Goal: Task Accomplishment & Management: Complete application form

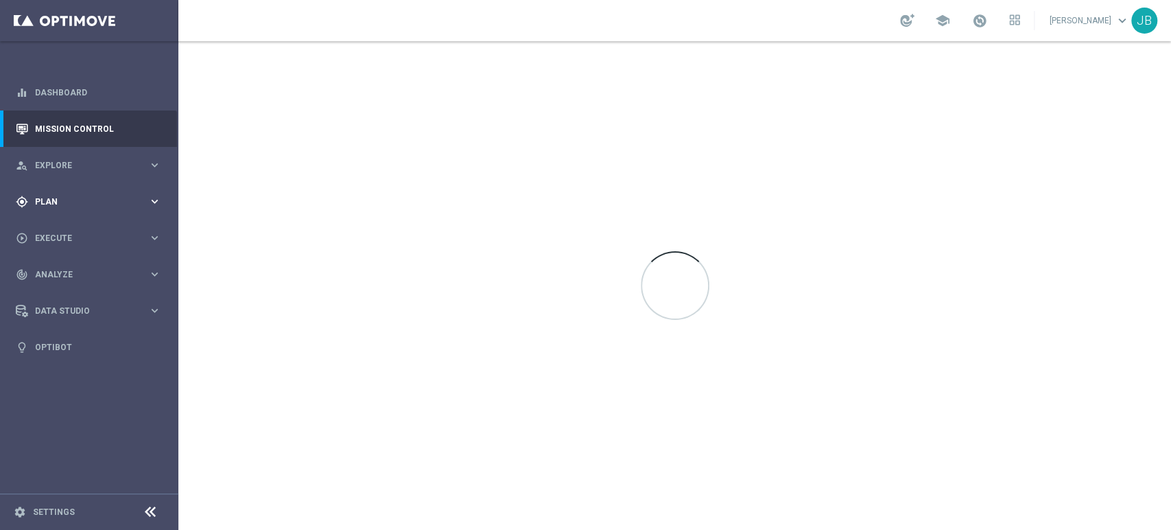
click at [73, 190] on div "gps_fixed Plan keyboard_arrow_right" at bounding box center [88, 201] width 177 height 36
click at [77, 235] on div "Target Groups" at bounding box center [106, 230] width 141 height 21
click at [78, 233] on link "Target Groups" at bounding box center [89, 229] width 107 height 11
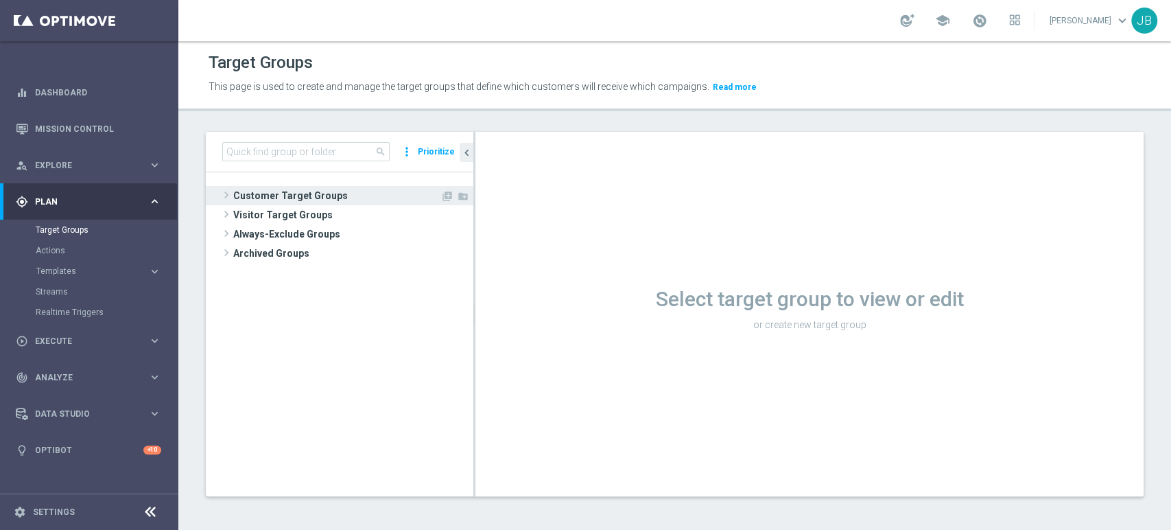
click at [366, 189] on span "Customer Target Groups" at bounding box center [336, 195] width 207 height 19
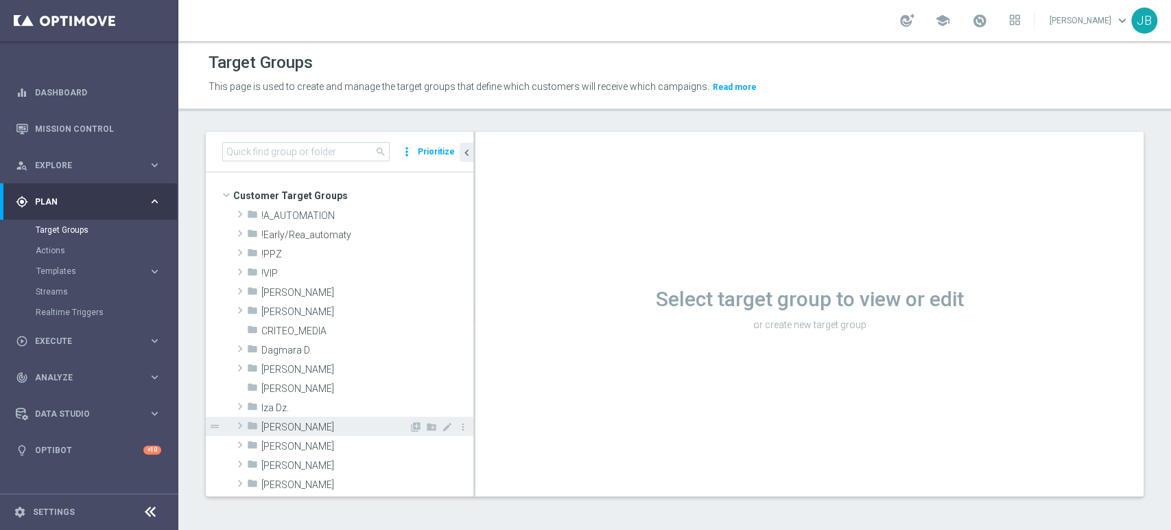
click at [309, 418] on div "folder [PERSON_NAME]" at bounding box center [328, 425] width 162 height 19
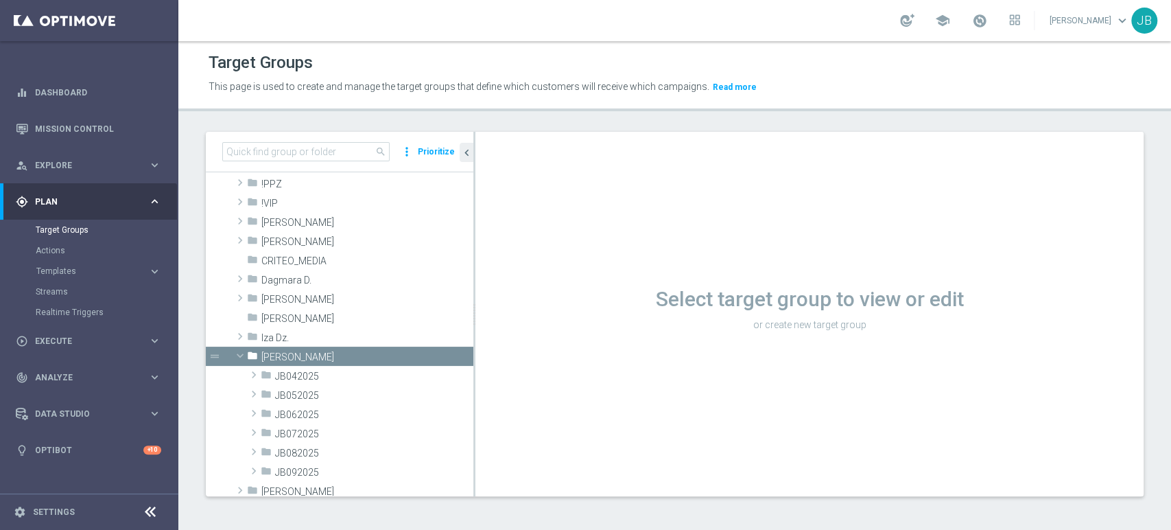
scroll to position [91, 0]
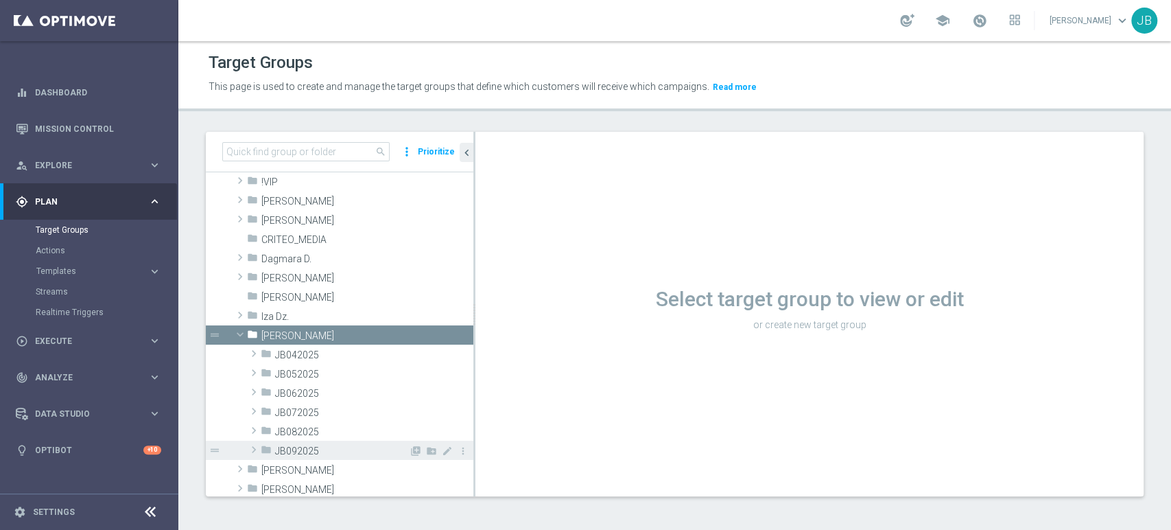
click at [339, 453] on span "JB092025" at bounding box center [342, 451] width 134 height 12
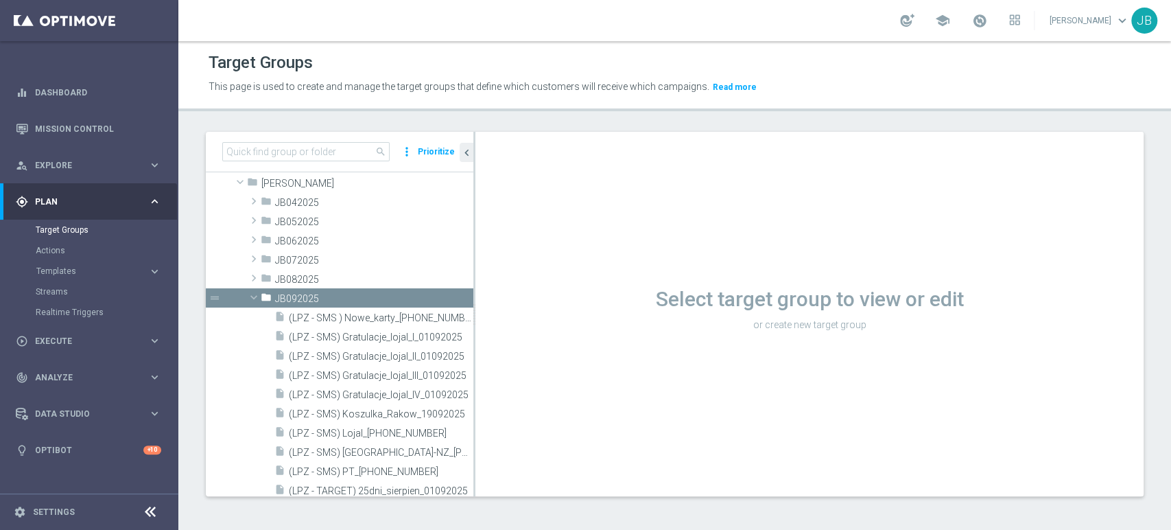
scroll to position [274, 0]
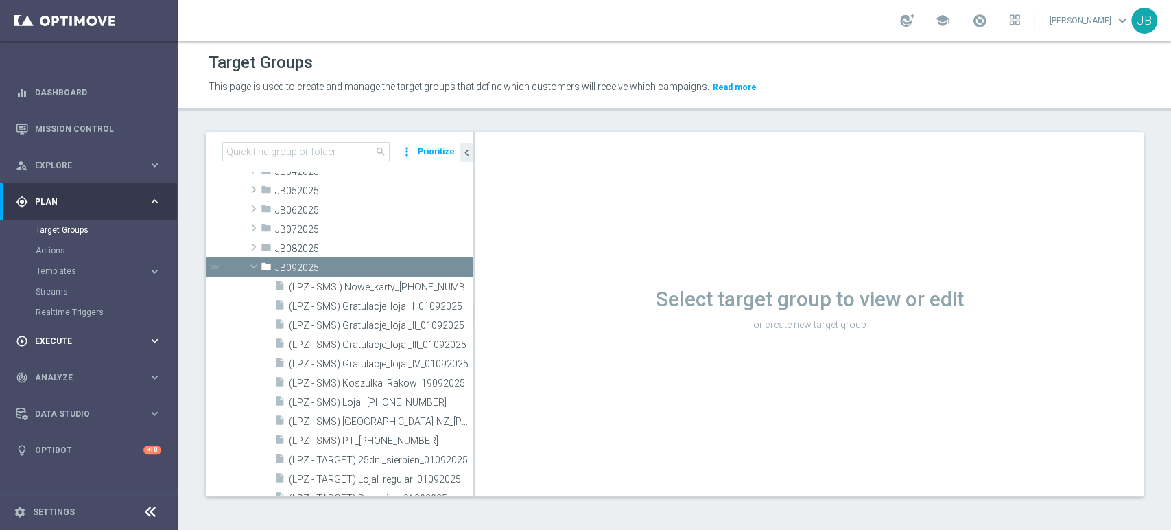
click at [82, 353] on div "play_circle_outline Execute keyboard_arrow_right" at bounding box center [88, 340] width 177 height 36
click at [93, 265] on link "Campaign Builder" at bounding box center [89, 266] width 107 height 11
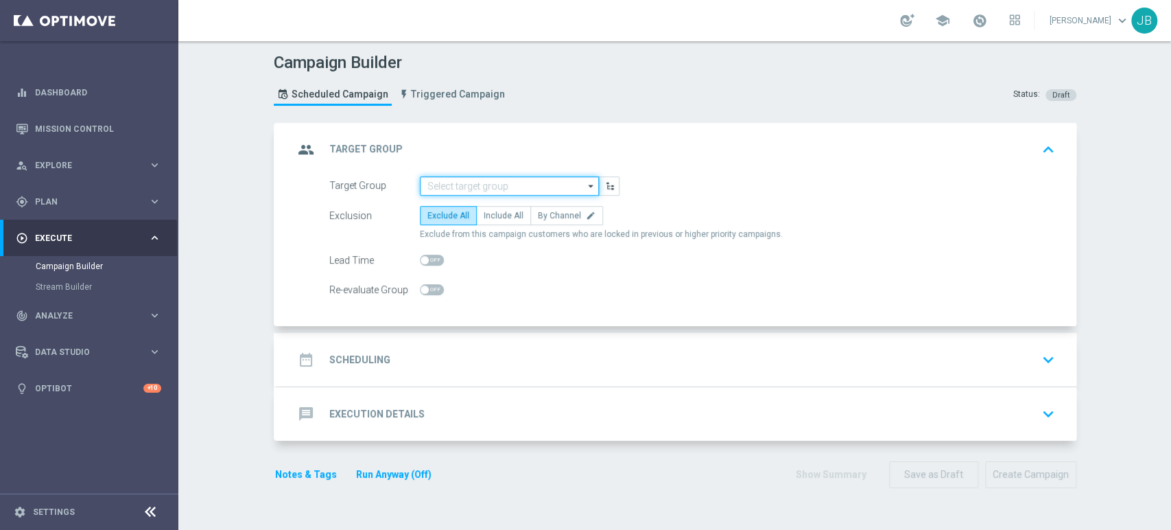
click at [498, 183] on input at bounding box center [509, 185] width 179 height 19
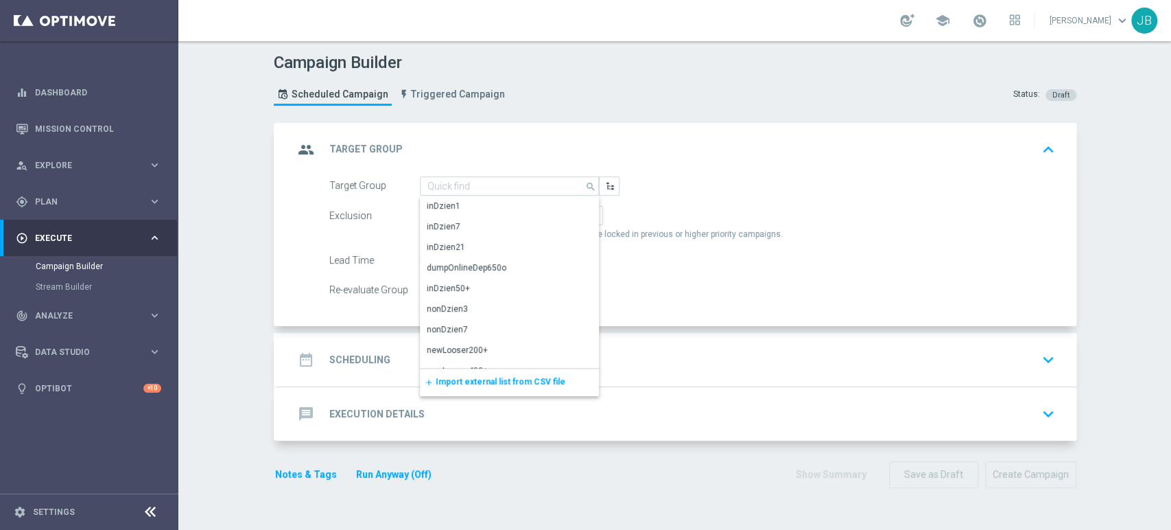
click at [459, 377] on span "Import external list from CSV file" at bounding box center [501, 382] width 130 height 10
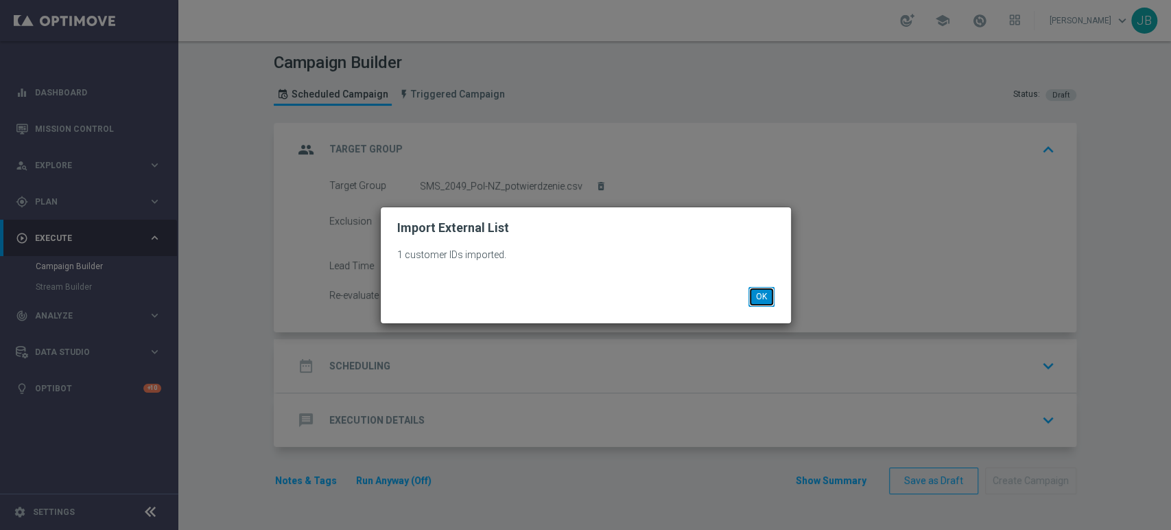
click at [750, 287] on button "OK" at bounding box center [761, 296] width 26 height 19
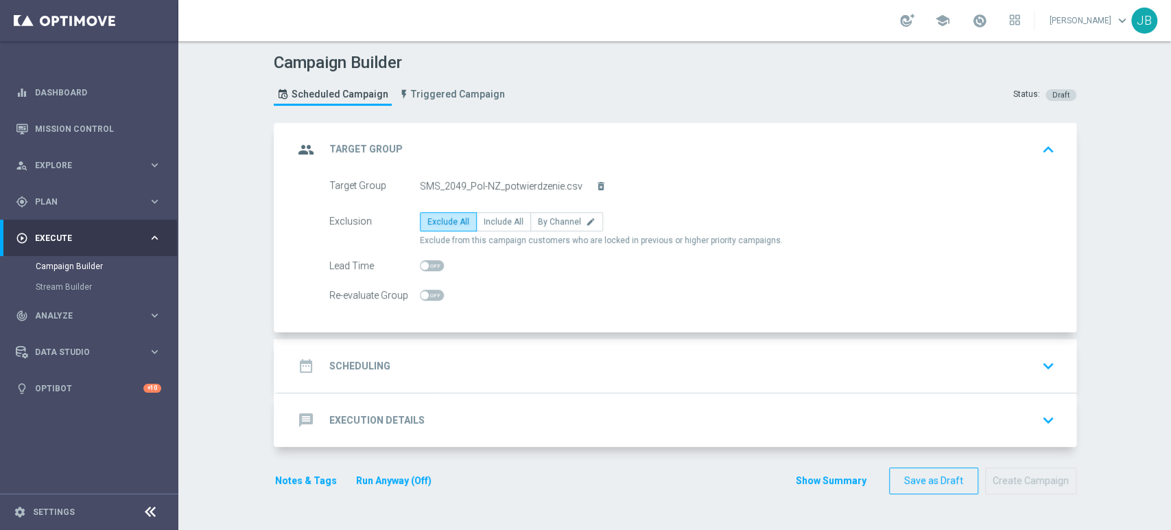
click at [504, 361] on div "date_range Scheduling keyboard_arrow_down" at bounding box center [677, 366] width 766 height 26
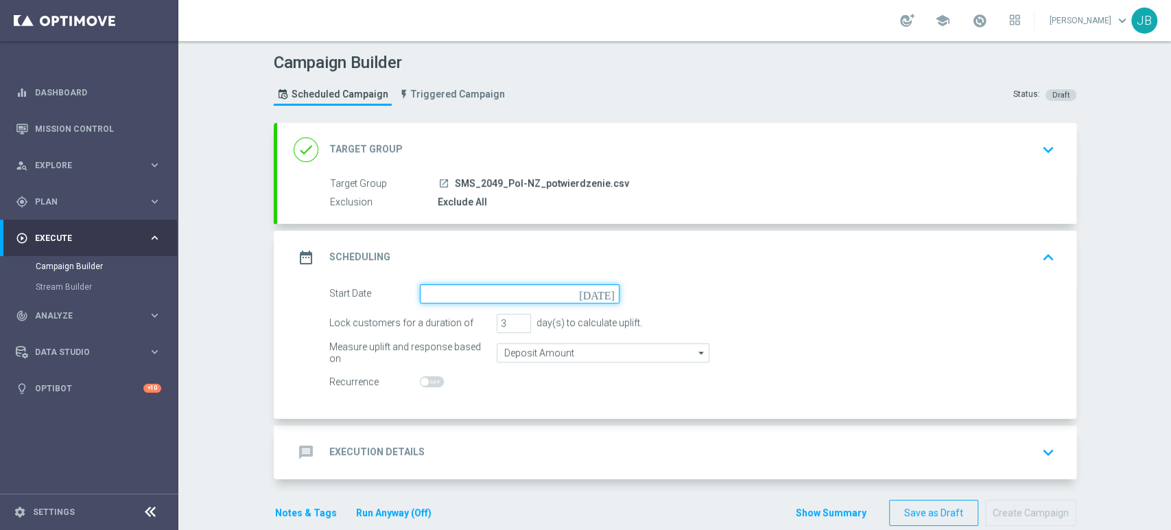
click at [501, 298] on input at bounding box center [520, 293] width 200 height 19
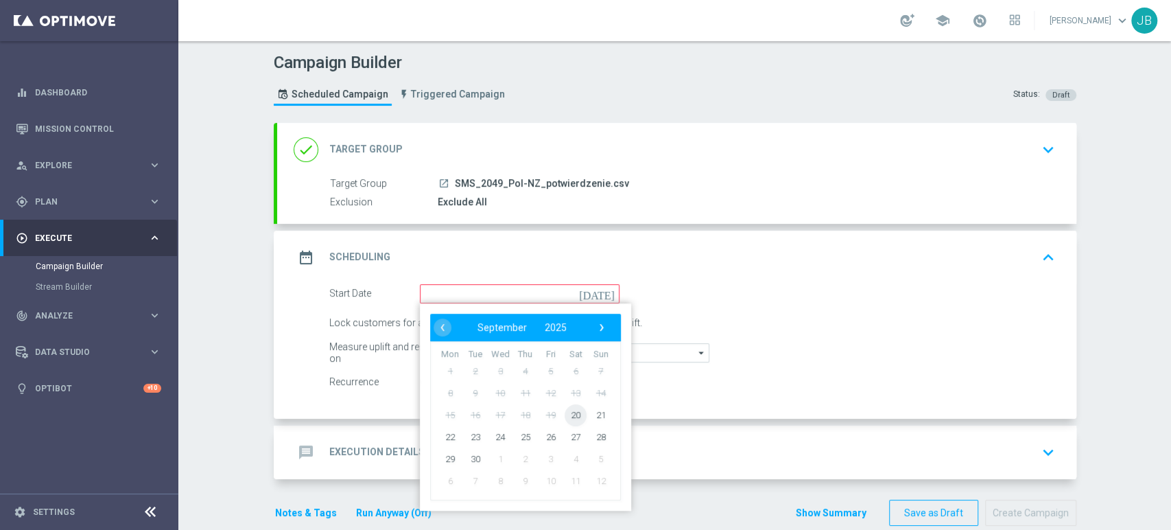
click at [565, 417] on span "20" at bounding box center [576, 414] width 22 height 22
type input "[DATE]"
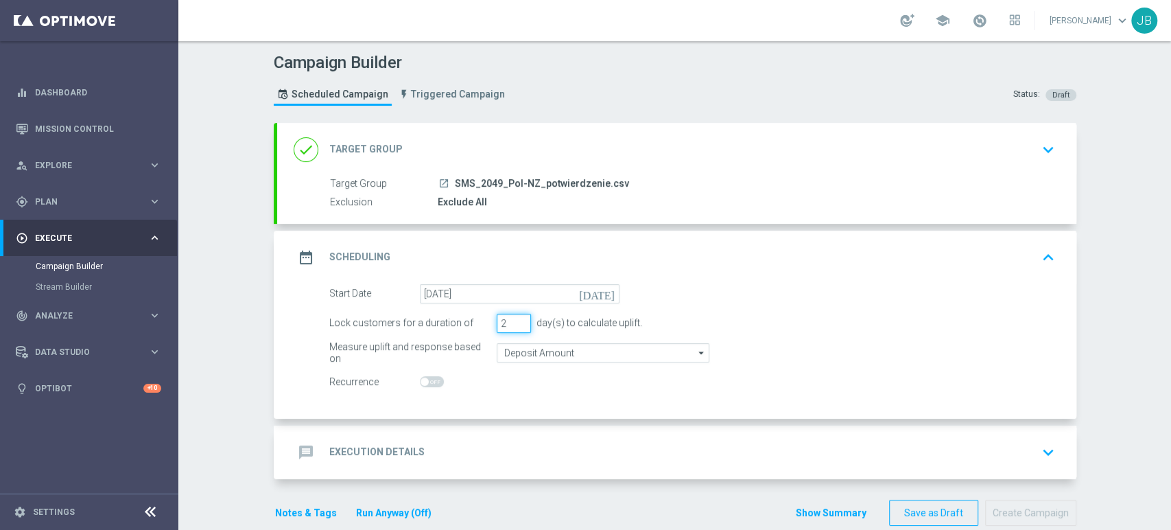
click at [514, 324] on input "2" at bounding box center [514, 323] width 34 height 19
type input "1"
click at [514, 324] on input "1" at bounding box center [514, 323] width 34 height 19
click at [545, 215] on div "Target Group launch SMS_2049_Pol-NZ_potwierdzenie.csv Exclusion Exclude All Tar…" at bounding box center [676, 199] width 799 height 47
click at [543, 171] on div "done Target Group keyboard_arrow_down" at bounding box center [676, 150] width 799 height 54
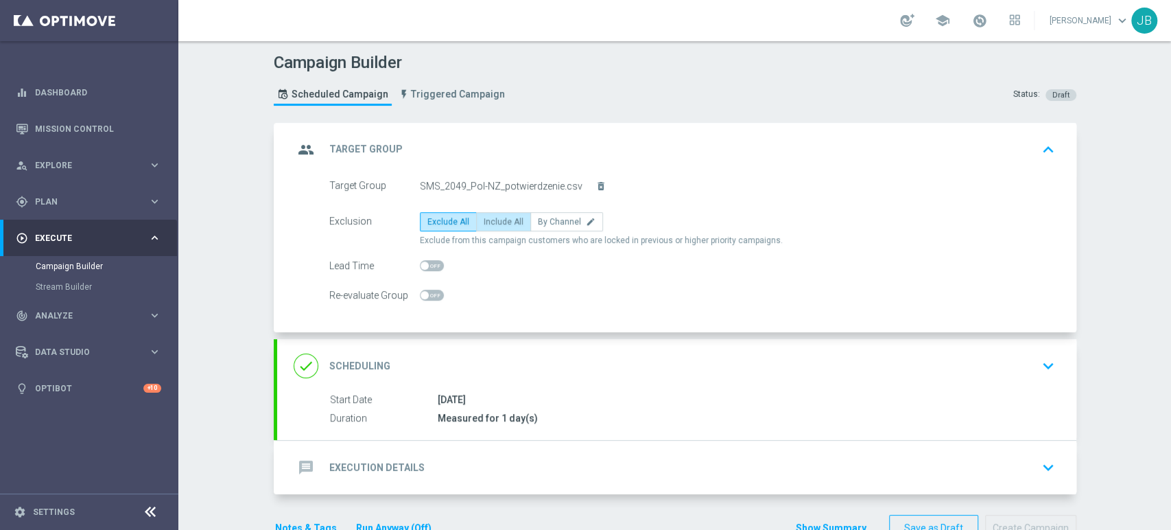
click at [484, 218] on span "Include All" at bounding box center [504, 222] width 40 height 10
click at [484, 220] on input "Include All" at bounding box center [488, 224] width 9 height 9
radio input "true"
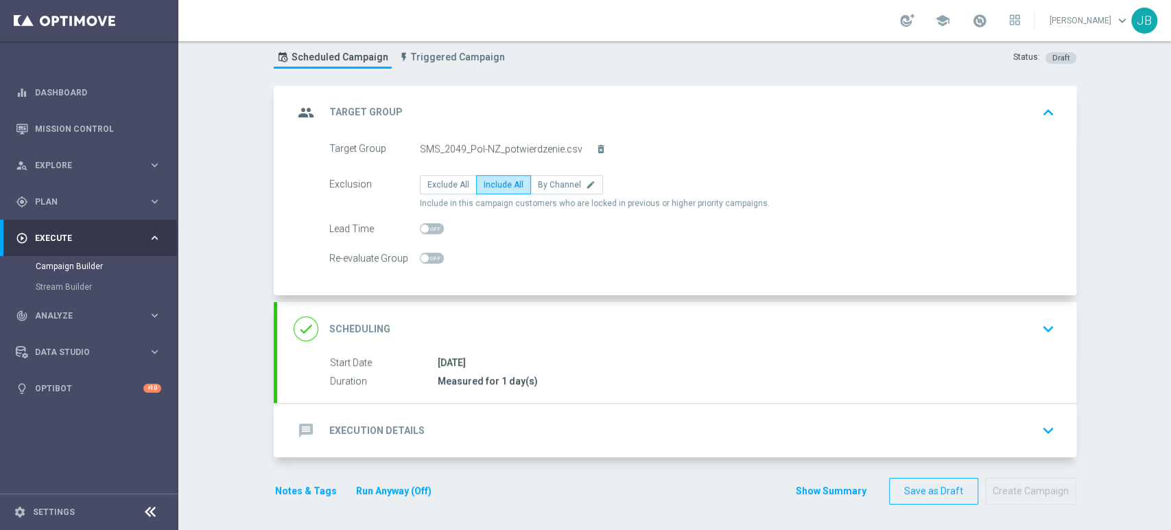
drag, startPoint x: 1170, startPoint y: 175, endPoint x: 1170, endPoint y: 360, distance: 185.2
click at [1170, 360] on div "Campaign Builder Scheduled Campaign Triggered Campaign Status: Draft group Targ…" at bounding box center [674, 285] width 993 height 488
click at [1024, 310] on div "done Scheduling keyboard_arrow_down" at bounding box center [676, 329] width 799 height 54
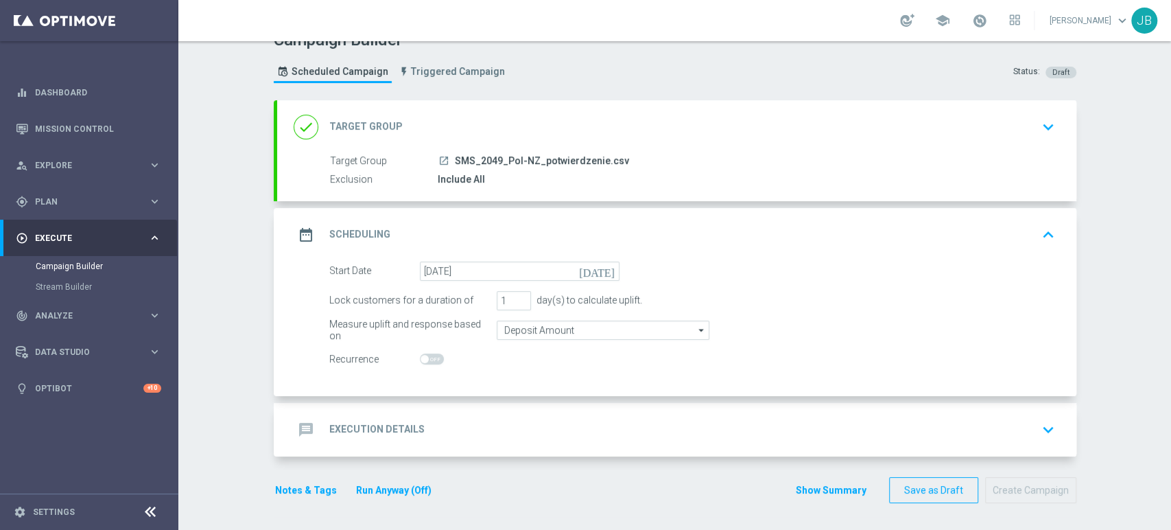
scroll to position [22, 0]
click at [1012, 419] on div "message Execution Details keyboard_arrow_down" at bounding box center [677, 430] width 766 height 26
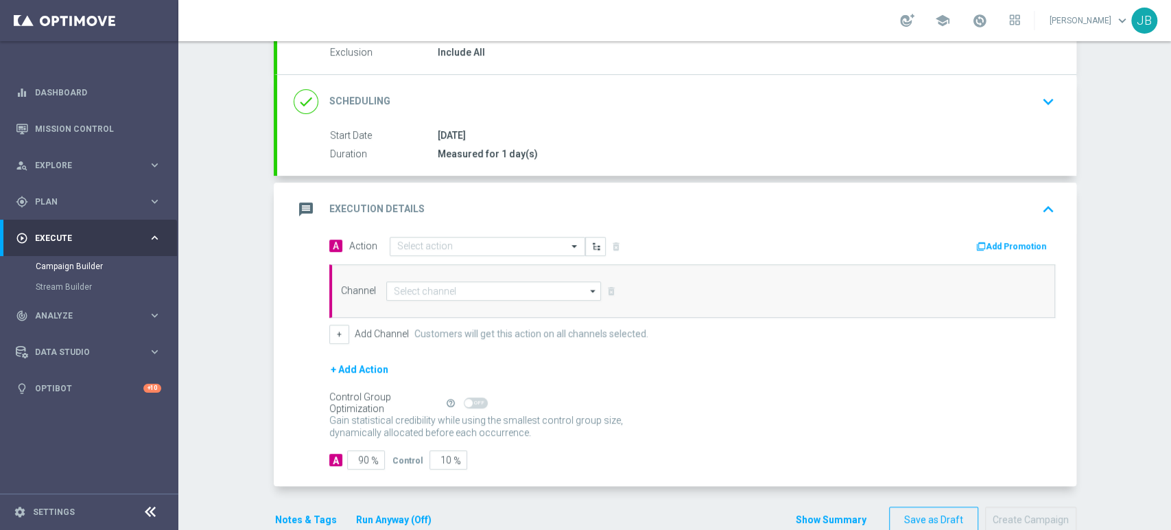
scroll to position [153, 0]
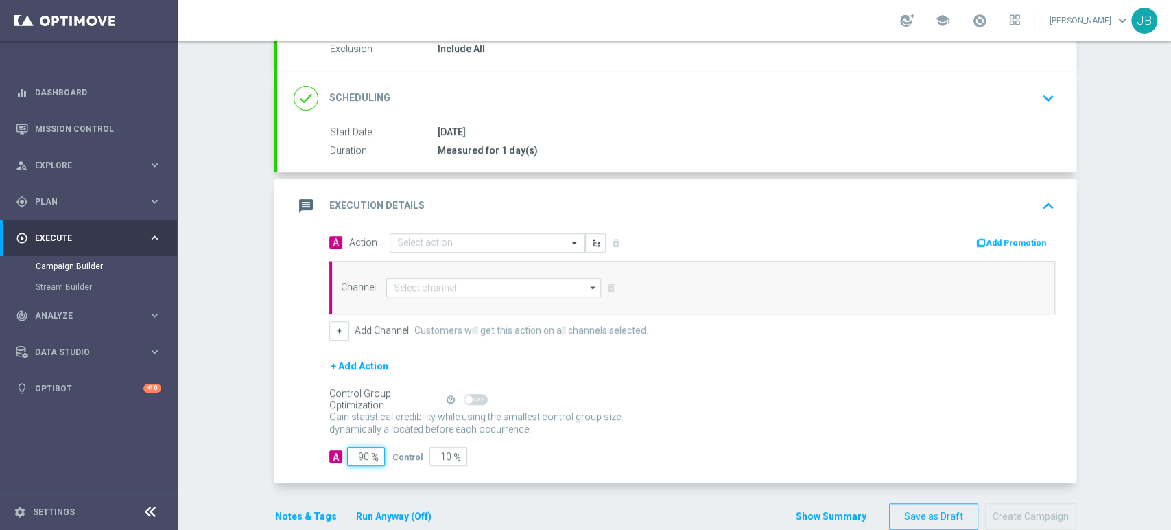
click at [359, 453] on input "90" at bounding box center [366, 456] width 38 height 19
type input "0"
type input "100"
type input "10"
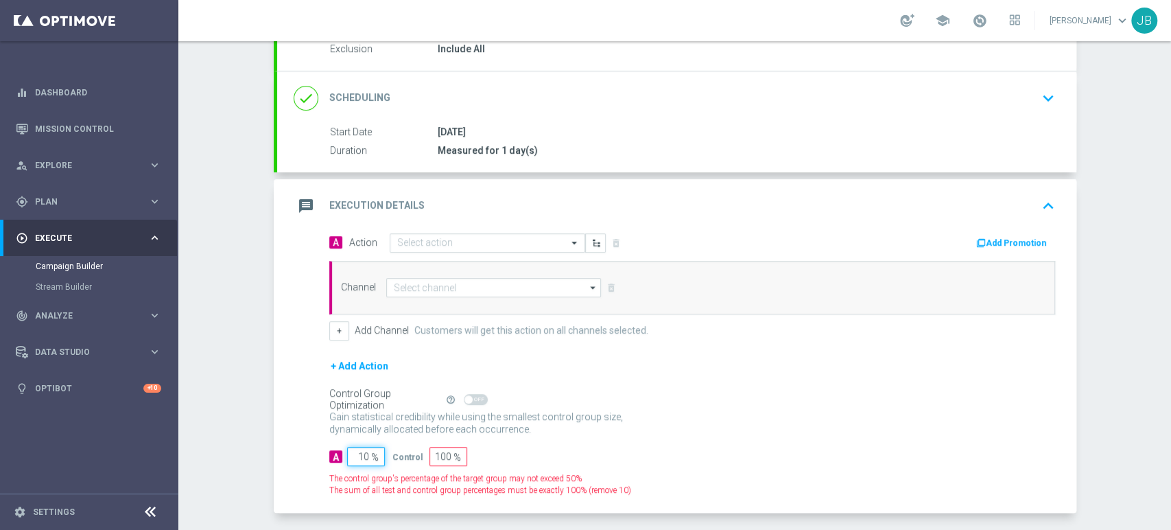
type input "90"
type input "100"
type input "0"
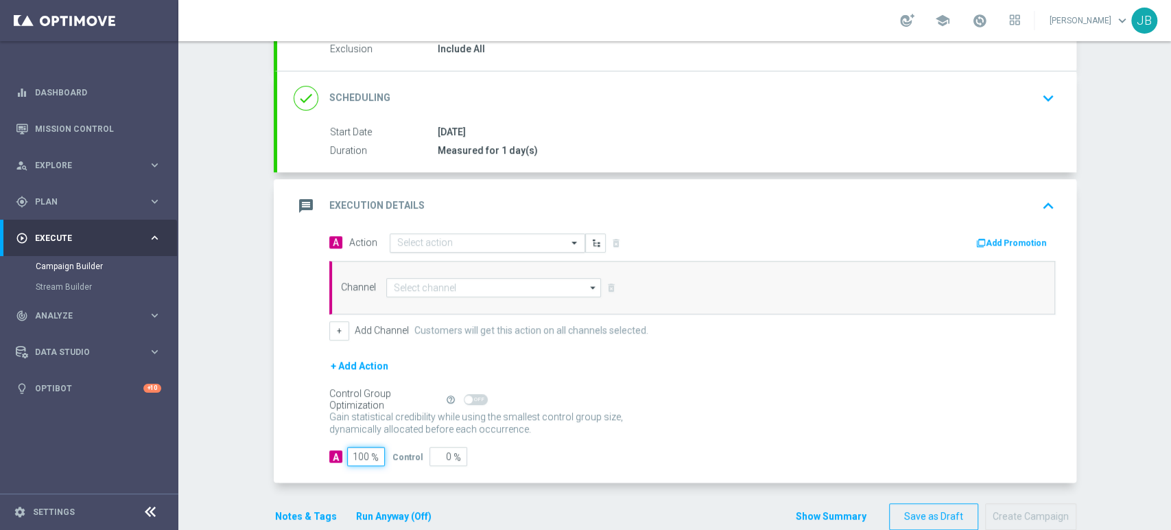
type input "100"
click at [449, 246] on input "text" at bounding box center [473, 243] width 153 height 12
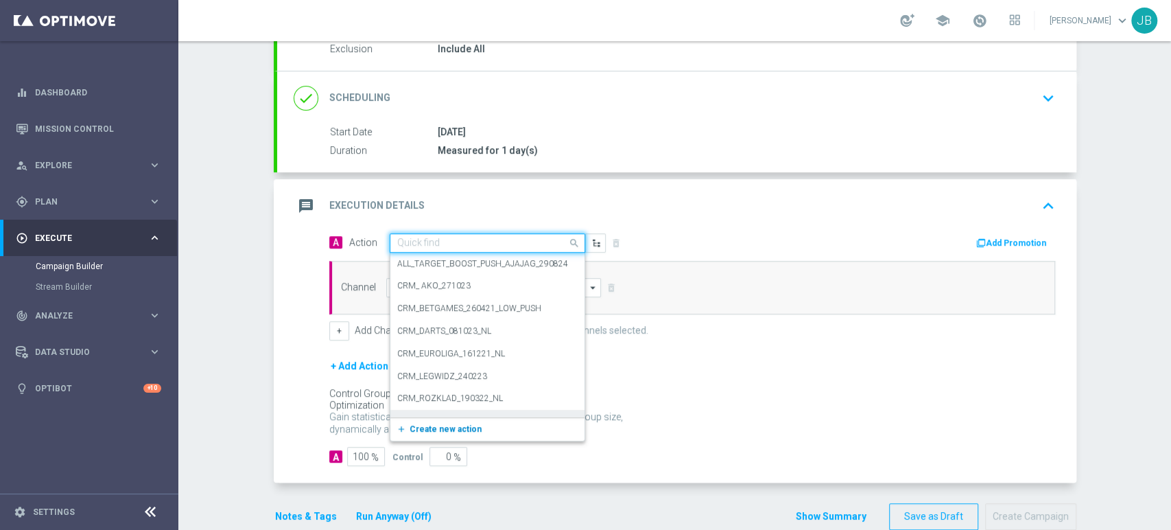
click at [412, 425] on span "Create new action" at bounding box center [446, 429] width 72 height 10
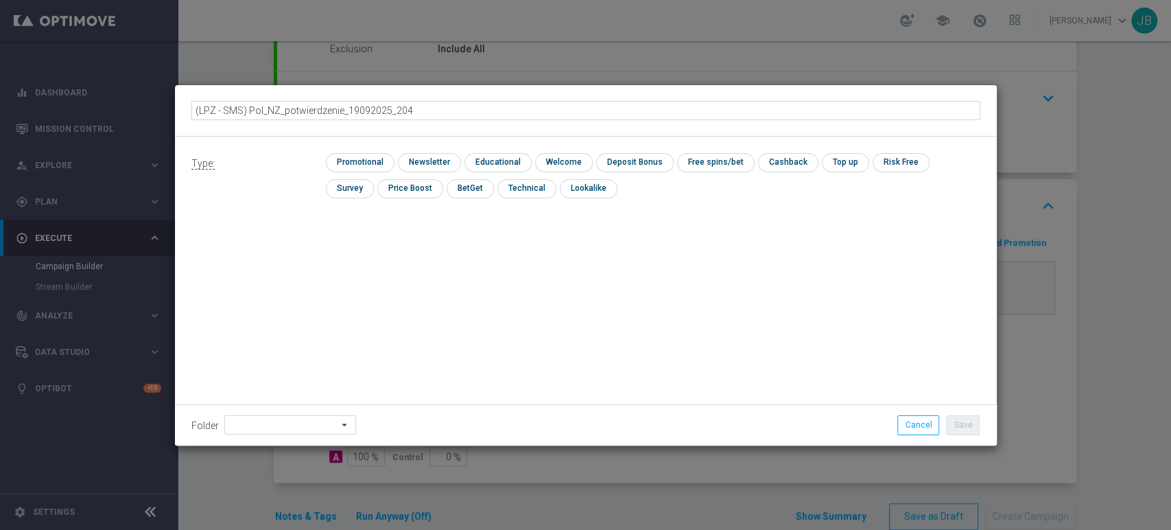
type input "(LPZ - SMS) Pol_NZ_potwierdzenie_19092025_2049"
click at [449, 156] on input "checkbox" at bounding box center [428, 162] width 60 height 19
checkbox input "true"
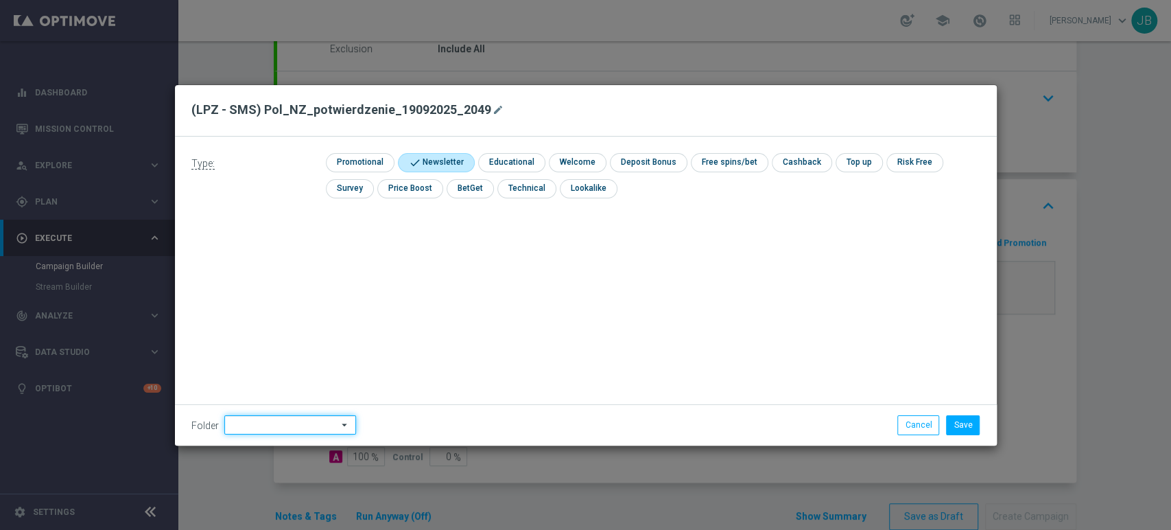
click at [262, 429] on input at bounding box center [290, 424] width 132 height 19
click at [270, 284] on div "[PERSON_NAME]" at bounding box center [288, 286] width 128 height 21
type input "[PERSON_NAME]"
click at [975, 423] on button "Save" at bounding box center [963, 424] width 34 height 19
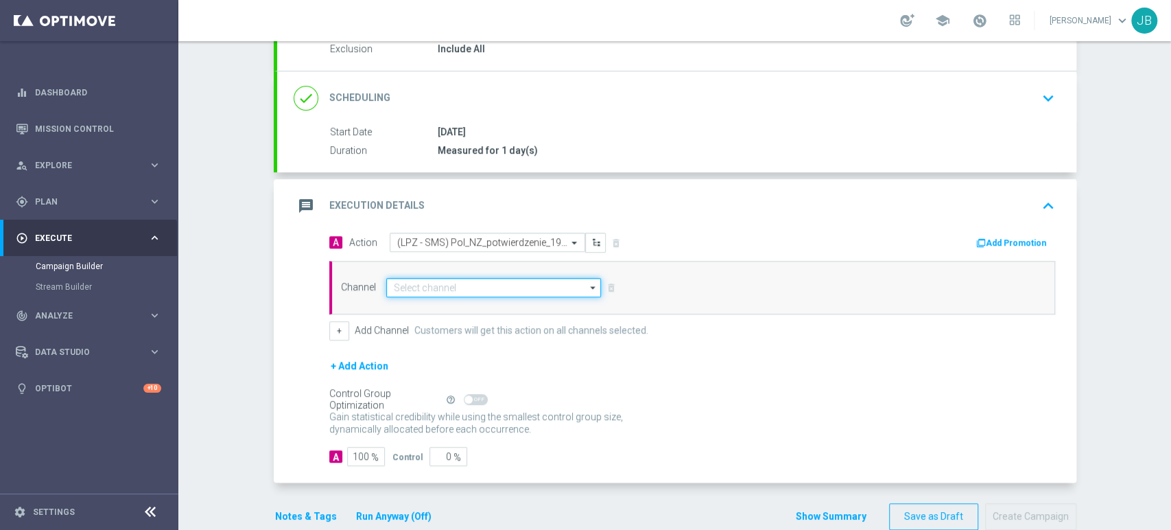
click at [406, 285] on input at bounding box center [493, 287] width 215 height 19
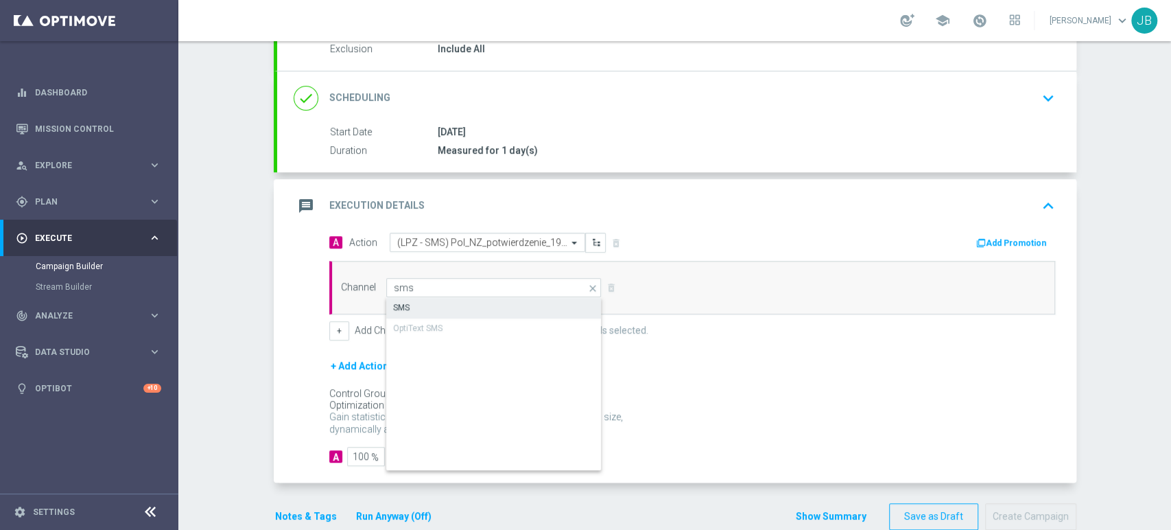
click at [407, 299] on div "SMS" at bounding box center [494, 307] width 216 height 19
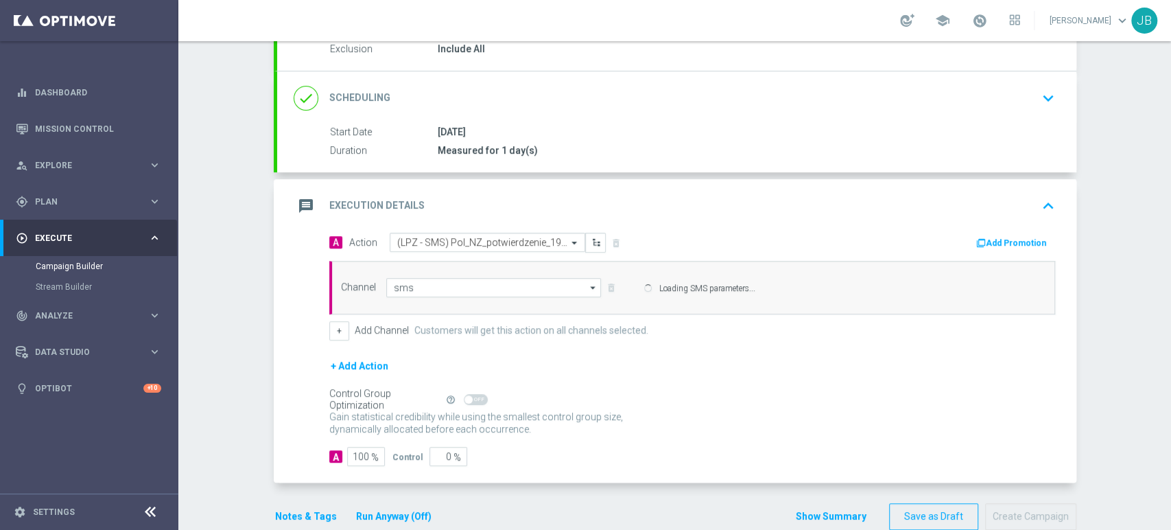
type input "SMS"
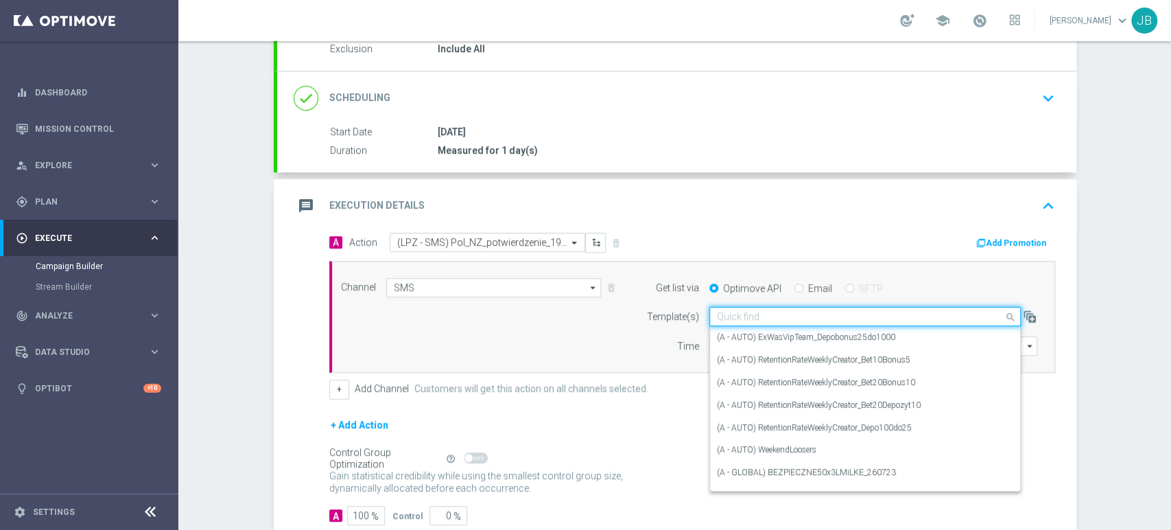
click at [757, 313] on input "text" at bounding box center [851, 317] width 269 height 12
paste input "(LPZ - SMS) Pol_NZ_potwierdzenie_19092025"
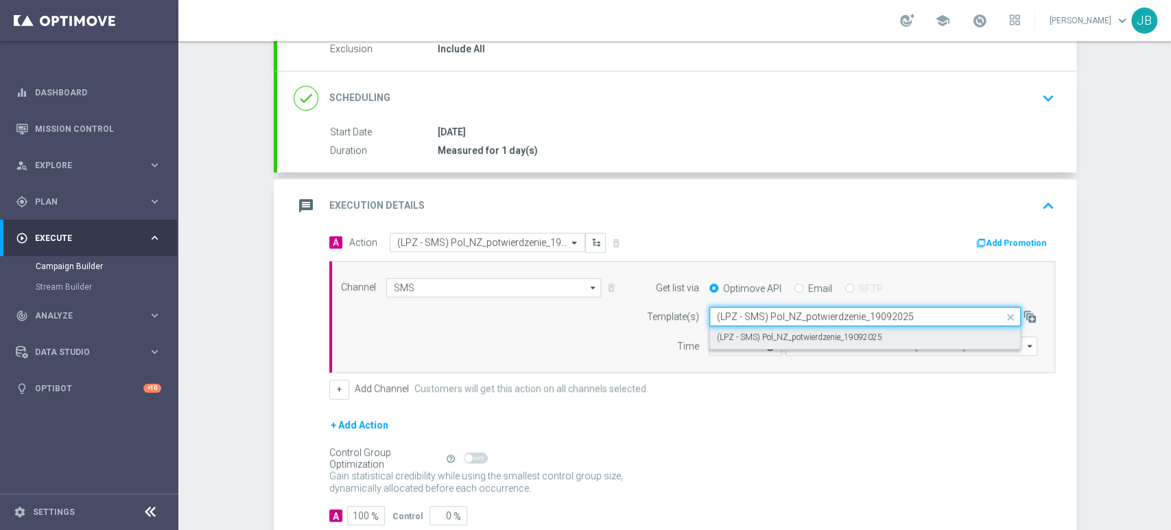
click at [746, 338] on label "(LPZ - SMS) Pol_NZ_potwierdzenie_19092025" at bounding box center [799, 337] width 165 height 12
type input "(LPZ - SMS) Pol_NZ_potwierdzenie_19092025"
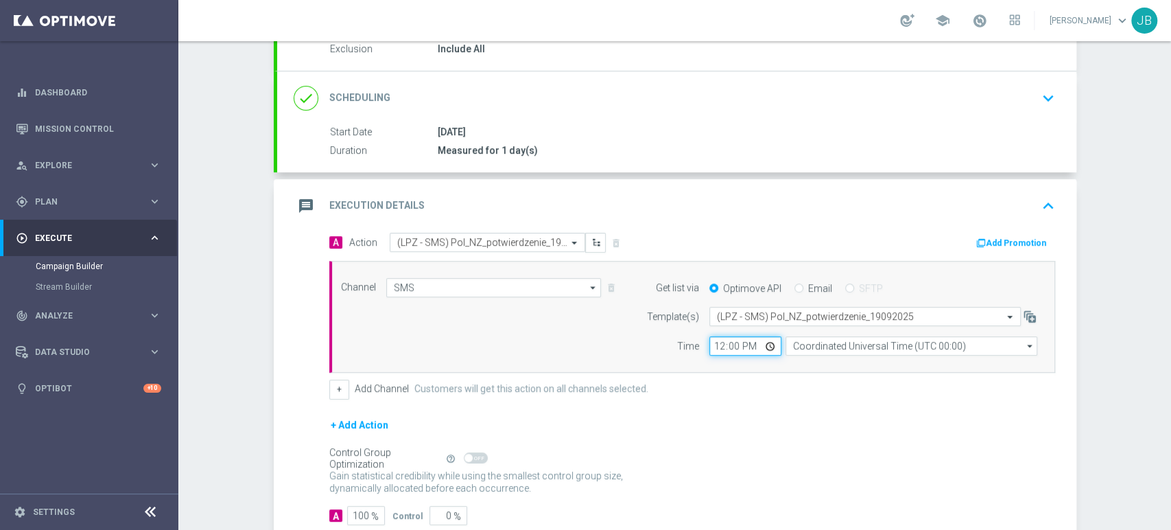
click at [709, 346] on input "12:00" at bounding box center [745, 345] width 72 height 19
type input "10:11"
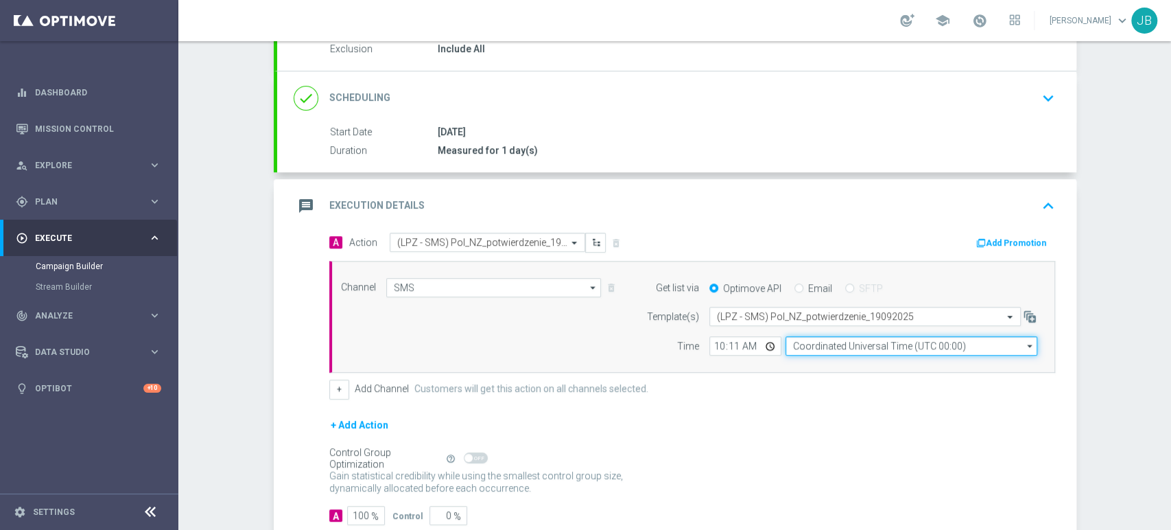
click at [816, 350] on input "Coordinated Universal Time (UTC 00:00)" at bounding box center [911, 345] width 252 height 19
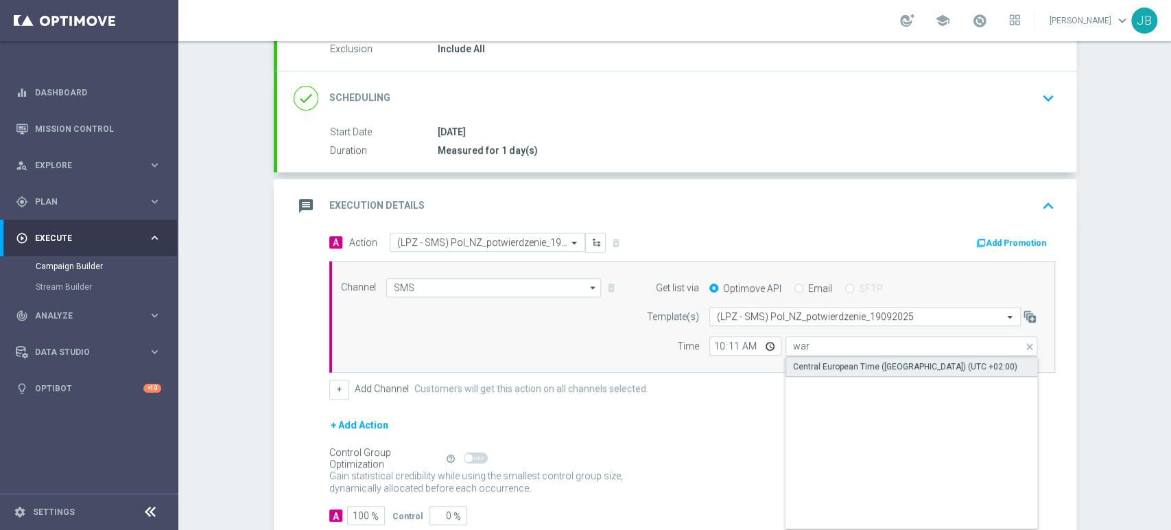
click at [821, 360] on div "Central European Time ([GEOGRAPHIC_DATA]) (UTC +02:00)" at bounding box center [905, 366] width 224 height 12
type input "Central European Time ([GEOGRAPHIC_DATA]) (UTC +02:00)"
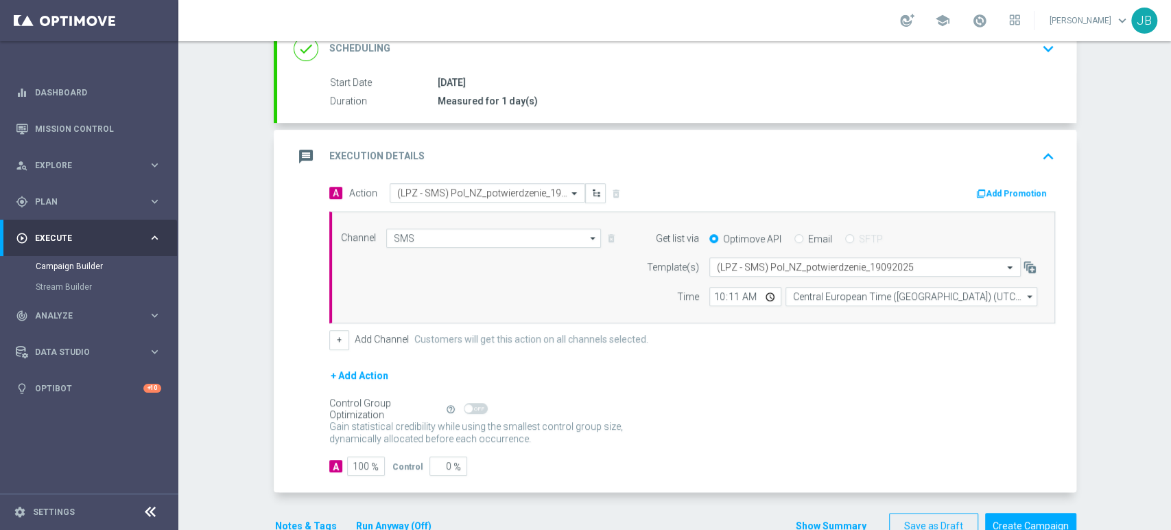
click at [1170, 483] on div "Campaign Builder Scheduled Campaign Triggered Campaign Status: Draft done Targe…" at bounding box center [674, 285] width 993 height 488
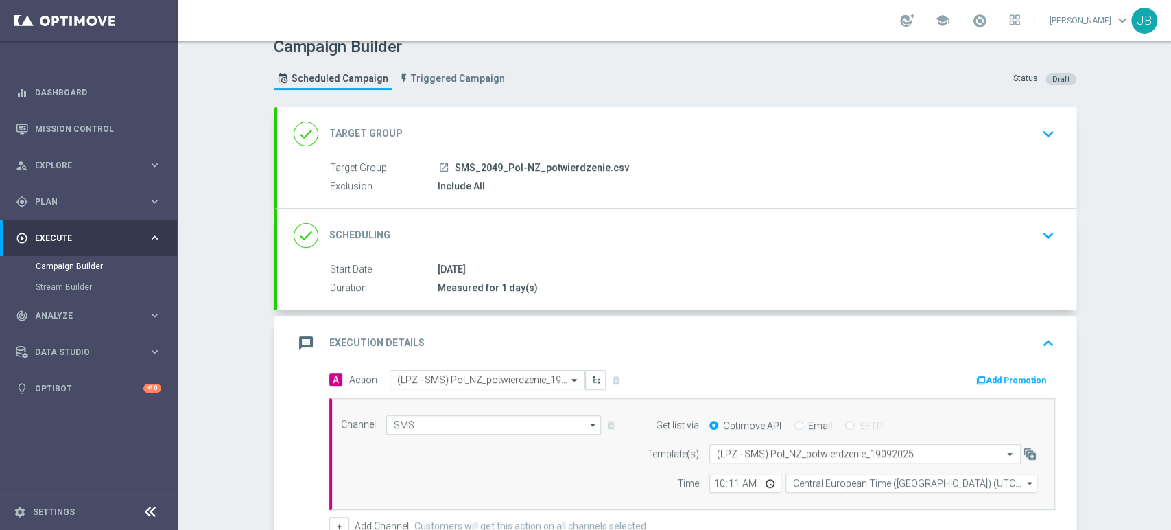
scroll to position [0, 0]
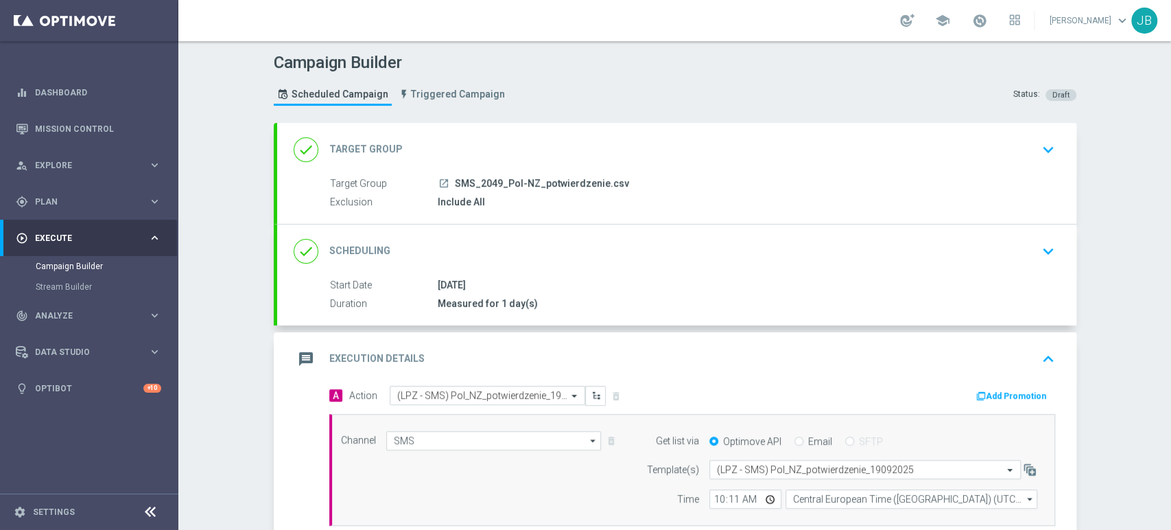
click at [1038, 128] on div "done Target Group keyboard_arrow_down" at bounding box center [676, 150] width 799 height 54
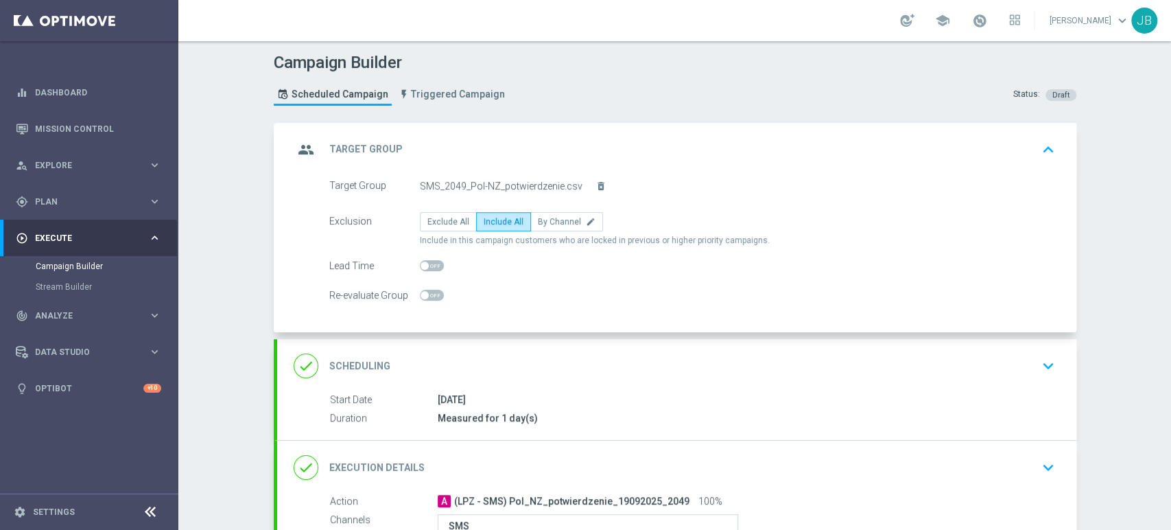
scroll to position [198, 0]
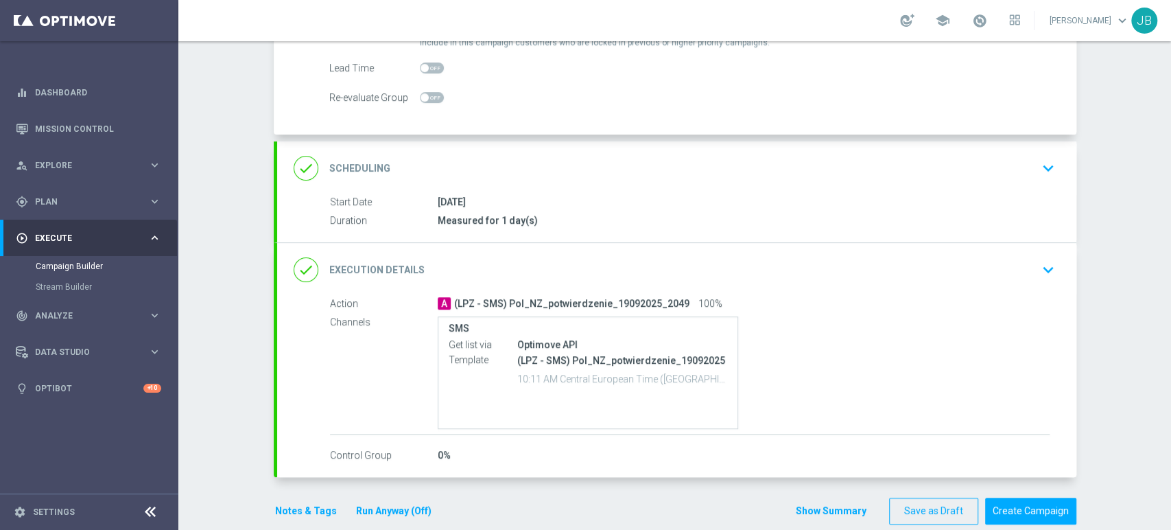
click at [1007, 162] on div "done Scheduling keyboard_arrow_down" at bounding box center [677, 168] width 766 height 26
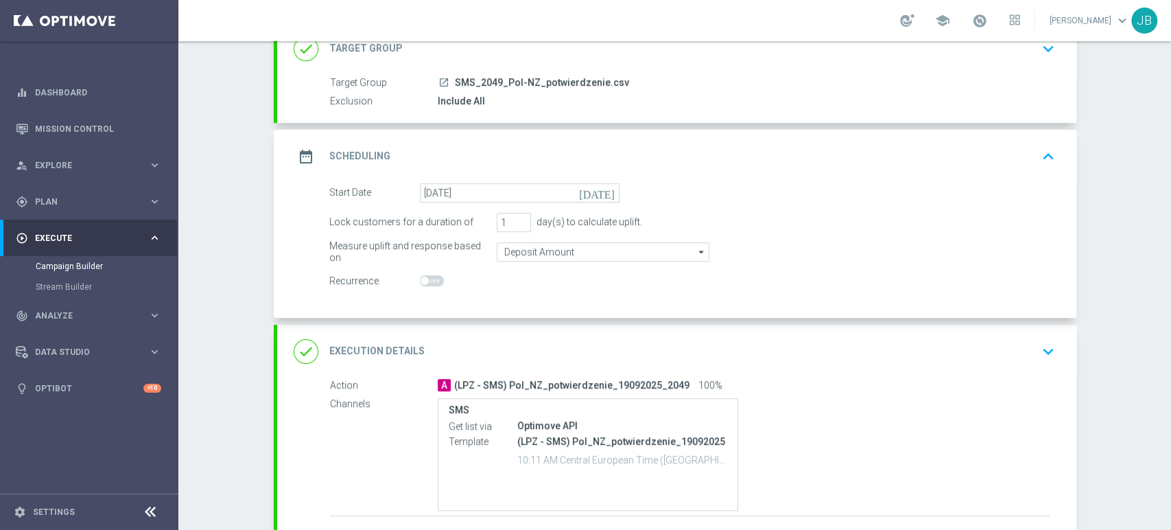
scroll to position [84, 0]
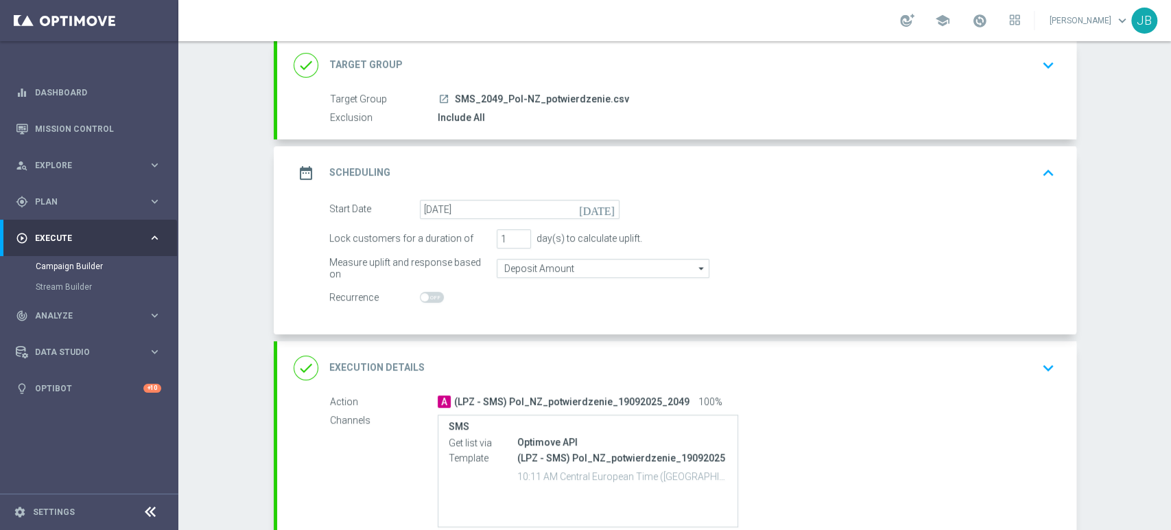
drag, startPoint x: 1170, startPoint y: 213, endPoint x: 1169, endPoint y: 138, distance: 74.8
click at [1169, 138] on div "Campaign Builder Scheduled Campaign Triggered Campaign Status: Draft done Targe…" at bounding box center [674, 285] width 993 height 488
click at [1136, 171] on div "Campaign Builder Scheduled Campaign Triggered Campaign Status: Draft done Targe…" at bounding box center [674, 285] width 993 height 488
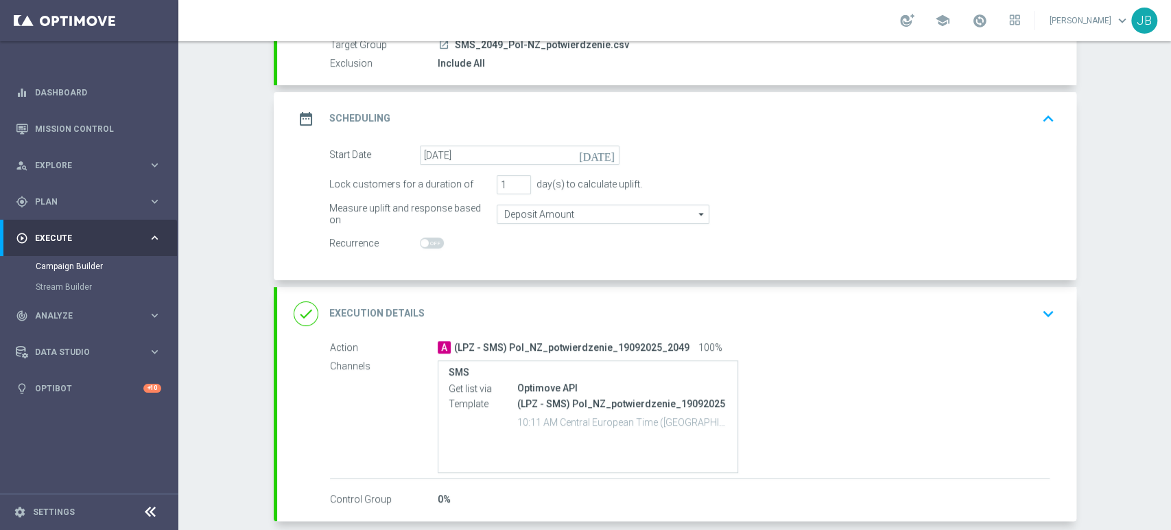
scroll to position [139, 0]
drag, startPoint x: 1170, startPoint y: 169, endPoint x: 1170, endPoint y: 211, distance: 41.8
click at [1170, 211] on div "Campaign Builder Scheduled Campaign Triggered Campaign Status: Draft done Targe…" at bounding box center [674, 285] width 993 height 488
click at [999, 313] on div "done Execution Details keyboard_arrow_down" at bounding box center [677, 313] width 766 height 26
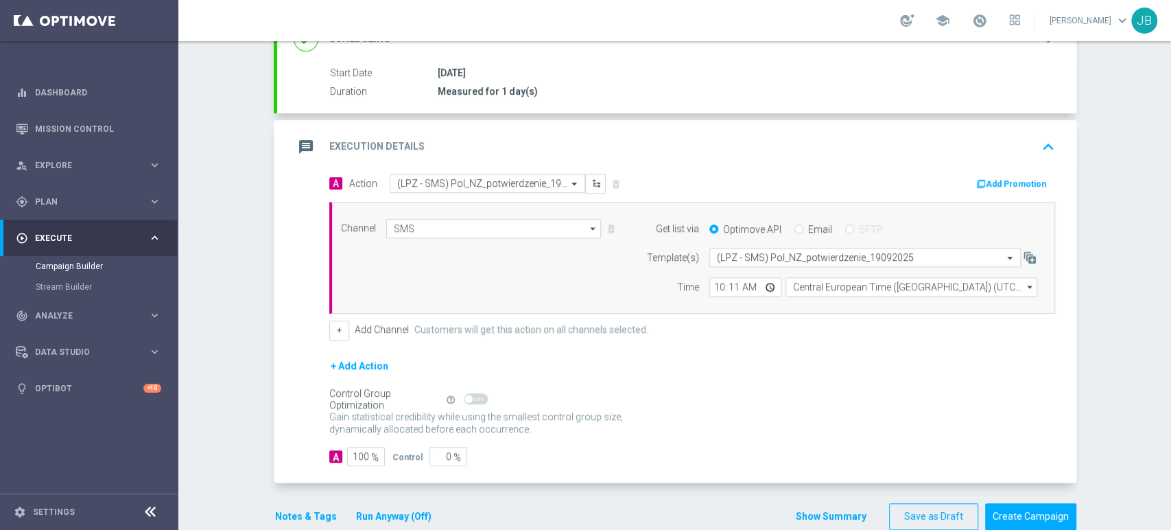
scroll to position [237, 0]
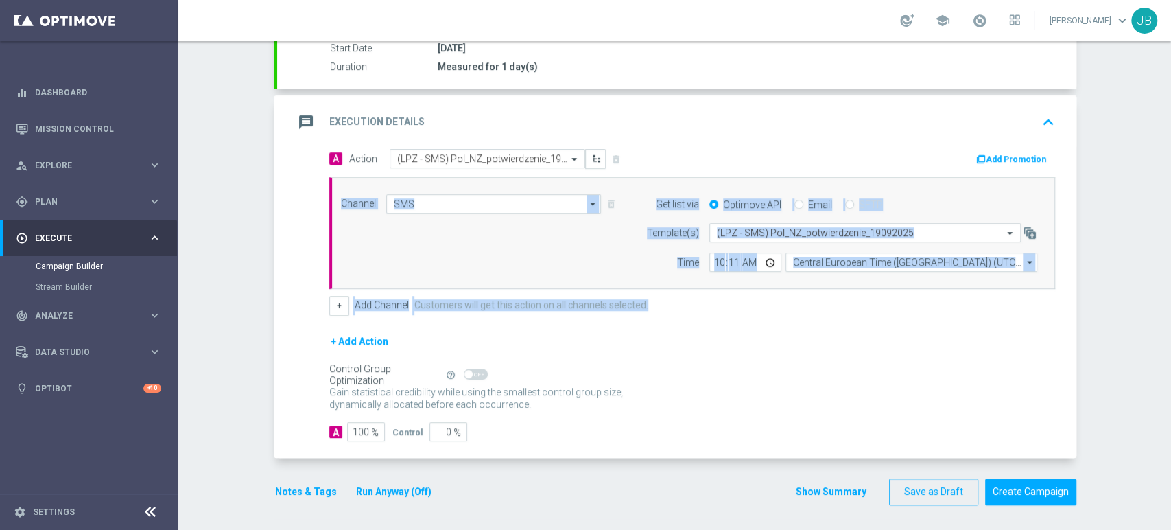
drag, startPoint x: 1170, startPoint y: 252, endPoint x: 1170, endPoint y: 320, distance: 68.6
click at [1170, 320] on div "Campaign Builder Scheduled Campaign Triggered Campaign Status: Draft done Targe…" at bounding box center [674, 285] width 993 height 488
click at [1111, 328] on div "Campaign Builder Scheduled Campaign Triggered Campaign Status: Draft done Targe…" at bounding box center [674, 285] width 993 height 488
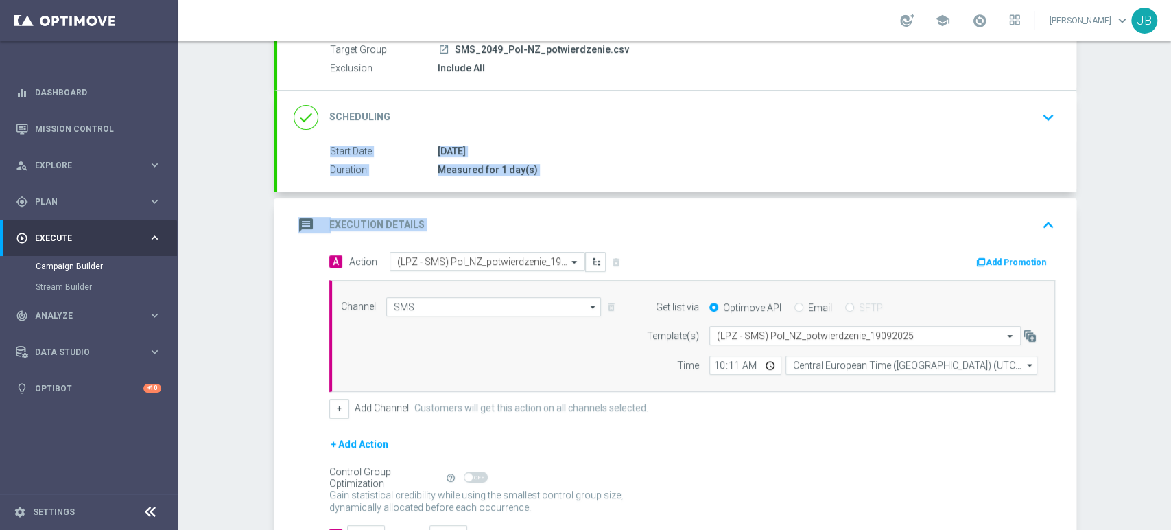
scroll to position [147, 0]
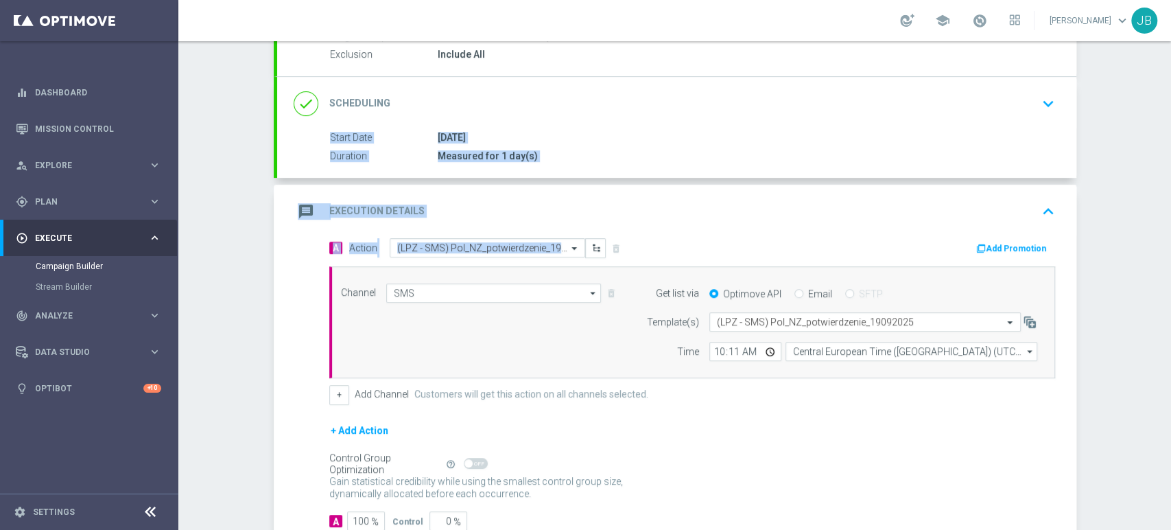
drag, startPoint x: 1170, startPoint y: 191, endPoint x: 1170, endPoint y: 248, distance: 56.3
click at [1170, 248] on div "Campaign Builder Scheduled Campaign Triggered Campaign Status: Draft done Targe…" at bounding box center [674, 285] width 993 height 488
click at [1130, 289] on div "Campaign Builder Scheduled Campaign Triggered Campaign Status: Draft done Targe…" at bounding box center [674, 285] width 993 height 488
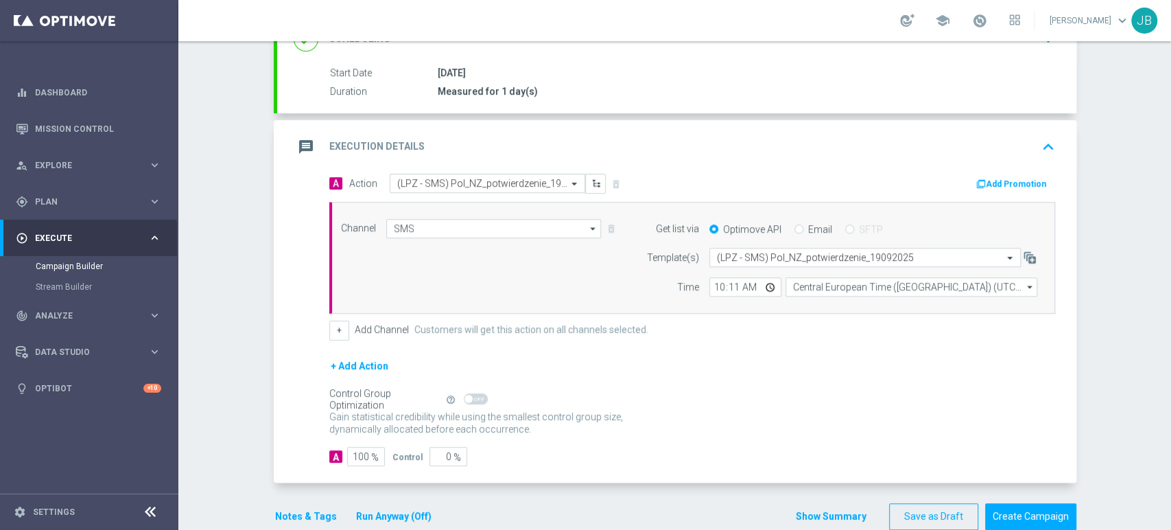
scroll to position [0, 0]
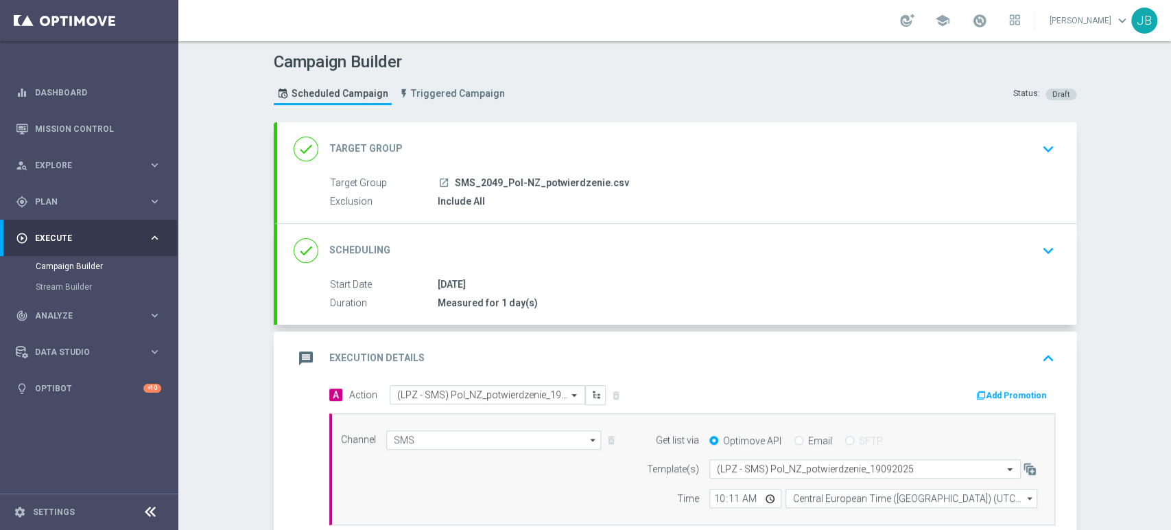
click at [1170, 110] on div "Campaign Builder Scheduled Campaign Triggered Campaign Status: Draft done Targe…" at bounding box center [674, 285] width 993 height 488
click at [1144, 217] on div "Campaign Builder Scheduled Campaign Triggered Campaign Status: Draft done Targe…" at bounding box center [674, 285] width 993 height 488
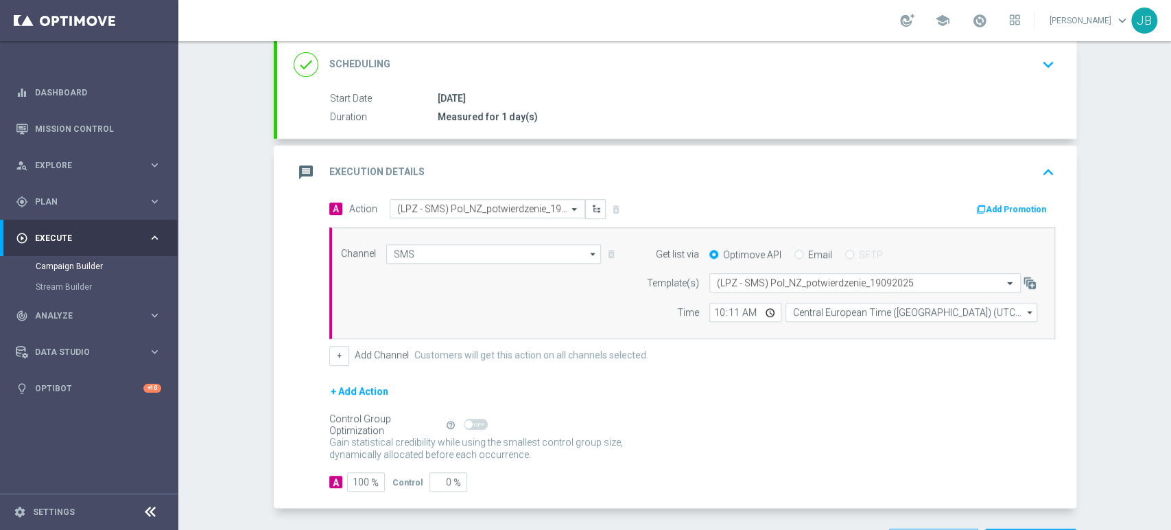
scroll to position [213, 0]
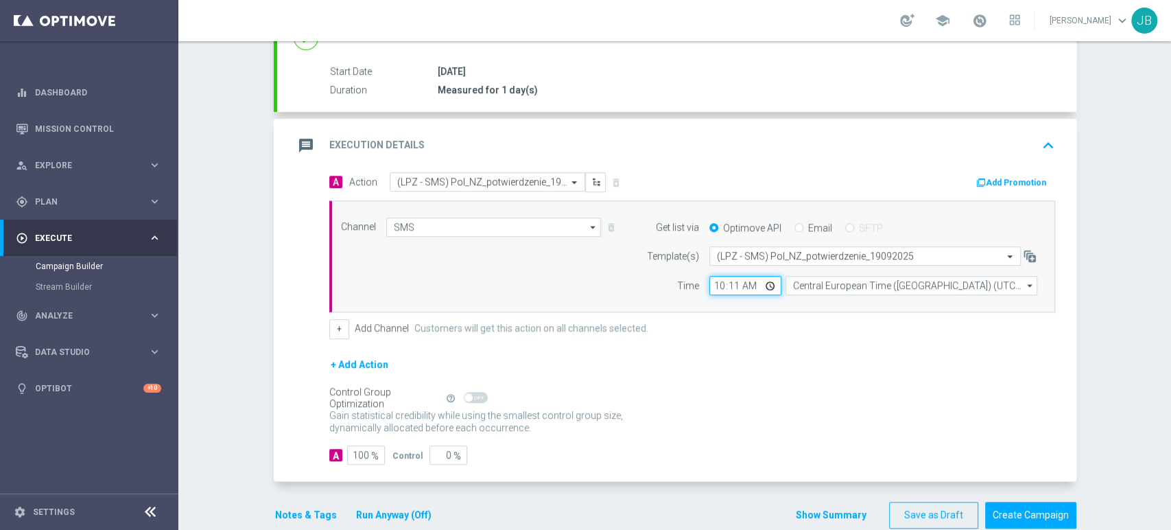
click at [737, 284] on input "10:11" at bounding box center [745, 285] width 72 height 19
type input "10:12"
click at [820, 323] on div "+ Add Channel Customers will get this action on all channels selected." at bounding box center [692, 328] width 726 height 19
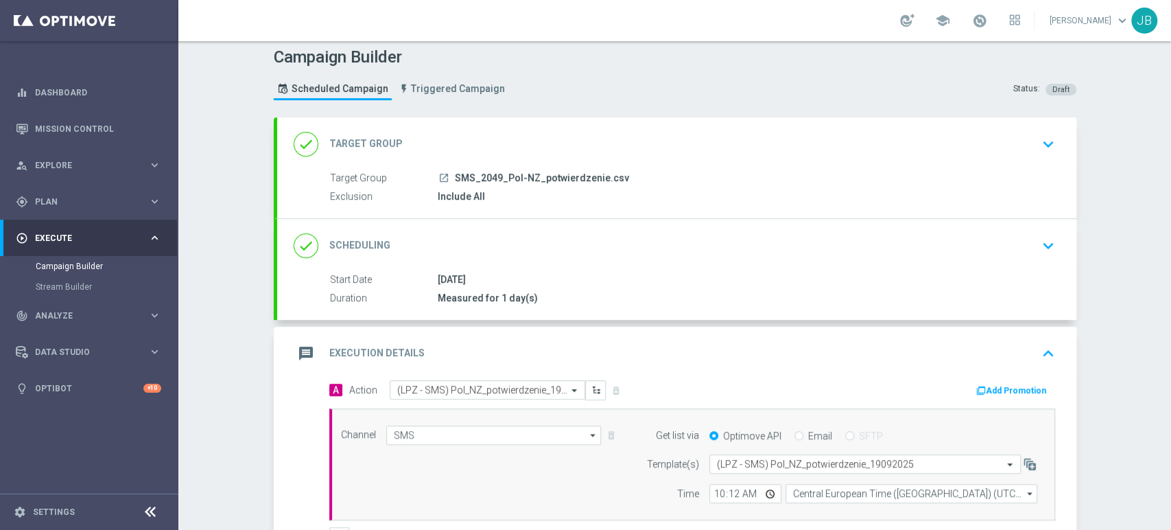
scroll to position [0, 0]
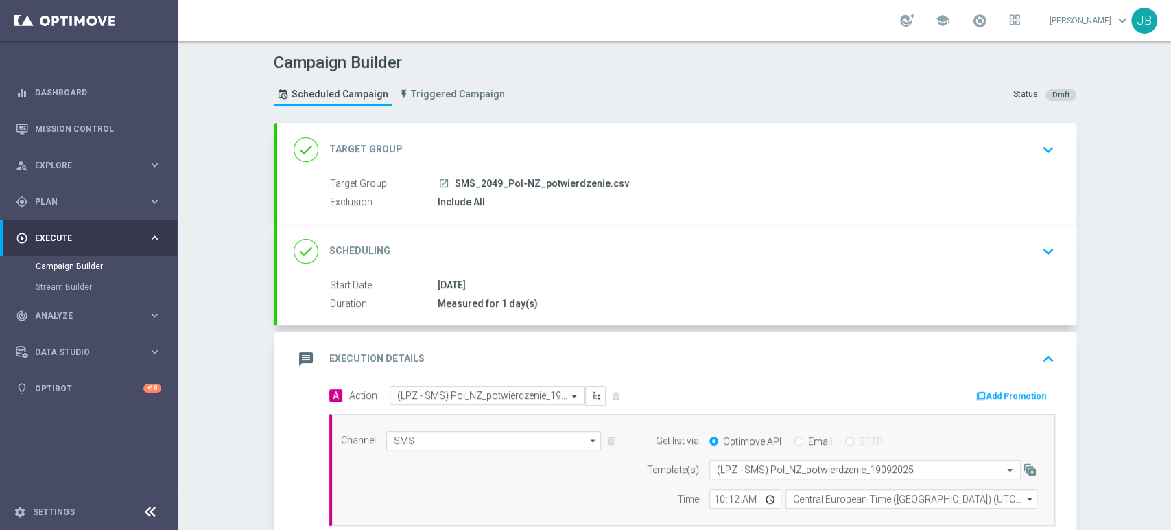
click at [1170, 80] on div "Campaign Builder Scheduled Campaign Triggered Campaign Status: Draft done Targe…" at bounding box center [674, 285] width 993 height 488
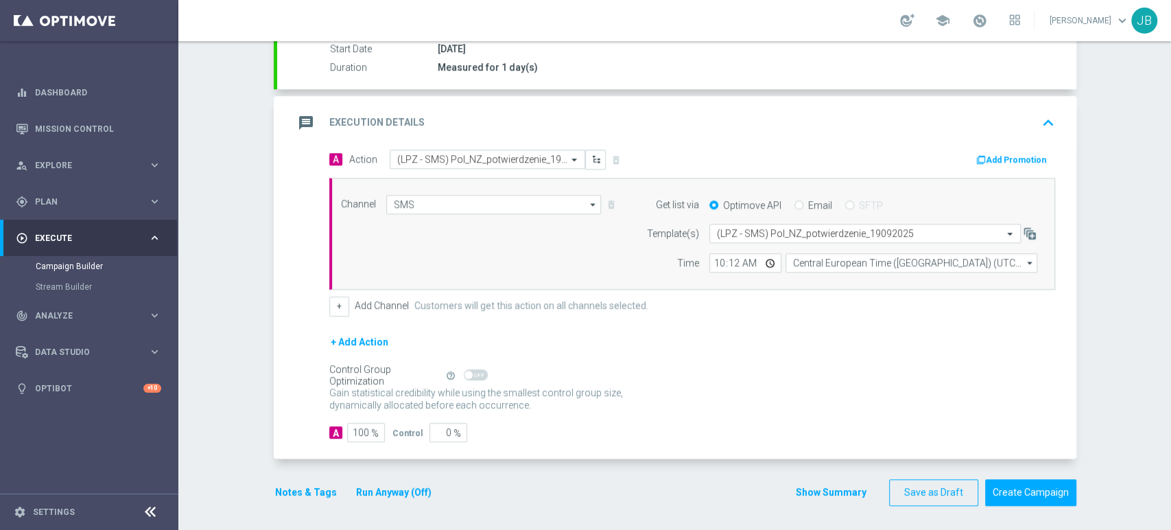
scroll to position [237, 0]
click at [1170, 473] on div "Campaign Builder Scheduled Campaign Triggered Campaign Status: Draft done Targe…" at bounding box center [674, 285] width 993 height 488
click at [1050, 490] on button "Create Campaign" at bounding box center [1030, 491] width 91 height 27
